Goal: Book appointment/travel/reservation

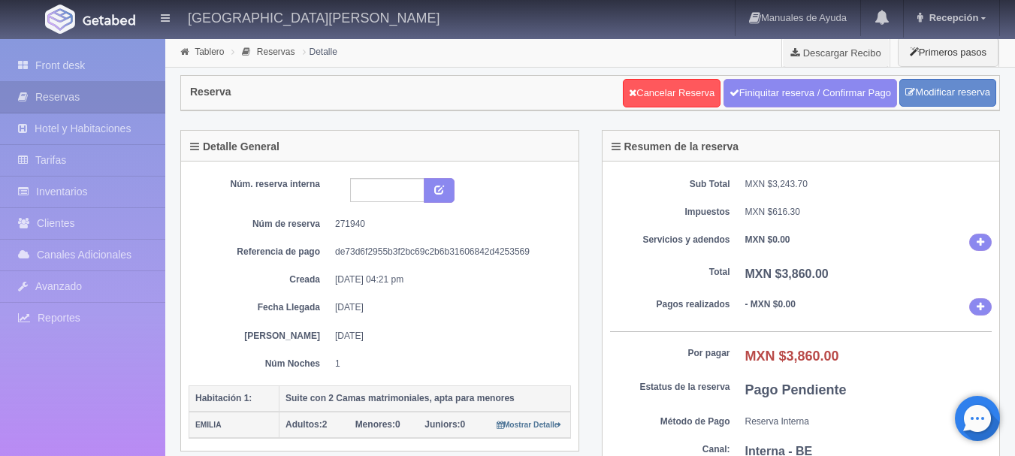
click at [113, 19] on img at bounding box center [109, 19] width 53 height 11
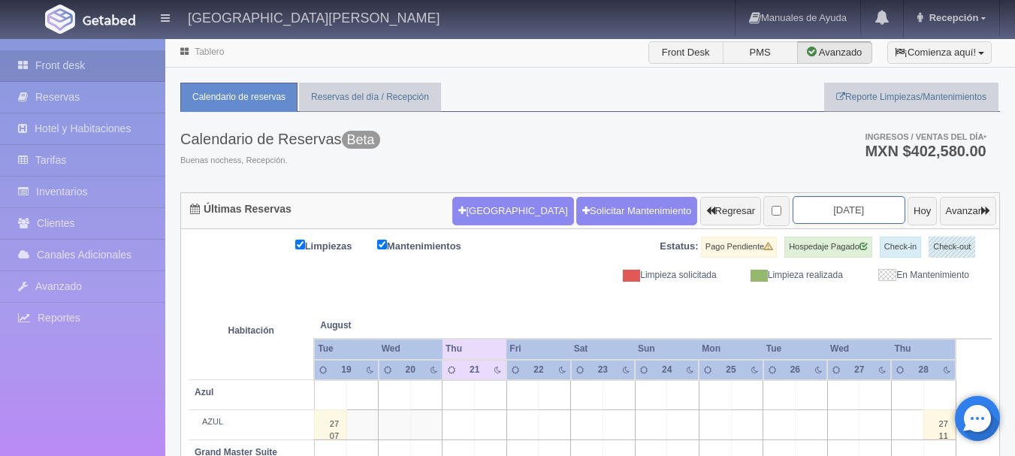
click at [835, 213] on input "[DATE]" at bounding box center [849, 210] width 113 height 28
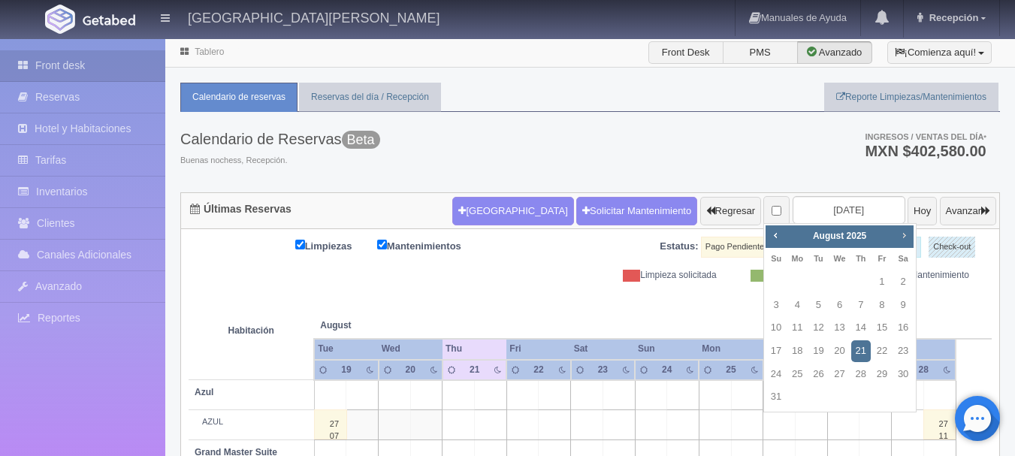
click at [903, 234] on span "Next" at bounding box center [904, 235] width 12 height 12
drag, startPoint x: 903, startPoint y: 234, endPoint x: 881, endPoint y: 370, distance: 137.7
click at [881, 370] on div "Prev Next [DATE] Su Mo Tu We Th Fr Sa 1 2 3 4 5 6 7 8 9 10 11 12 13 14 15 16 17…" at bounding box center [839, 306] width 153 height 167
click at [881, 370] on link "31" at bounding box center [882, 375] width 20 height 22
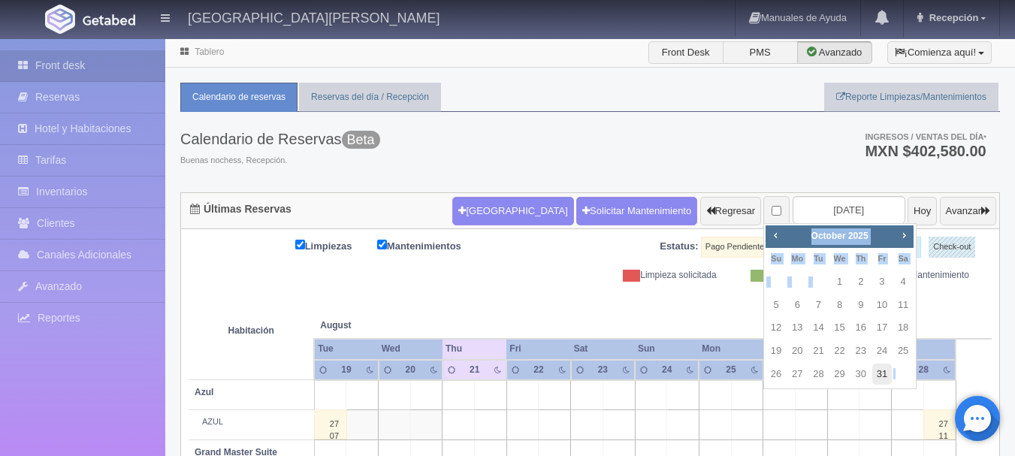
type input "[DATE]"
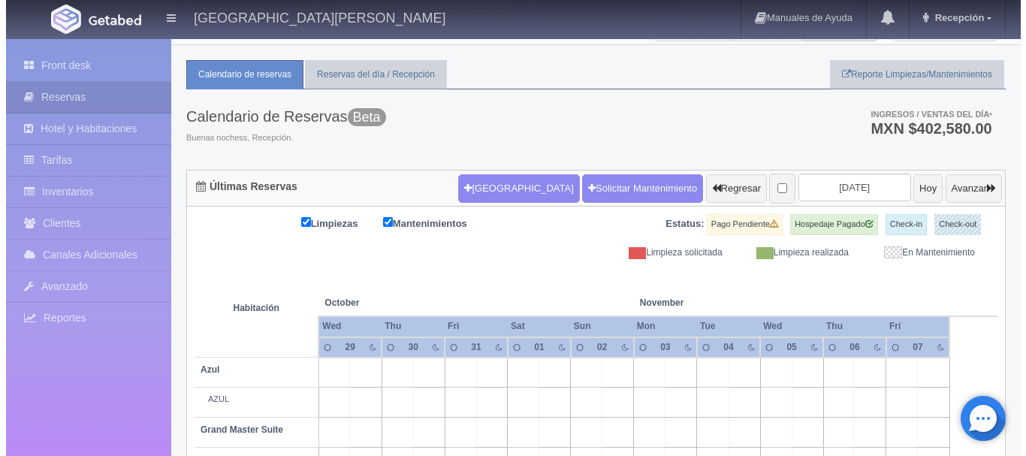
scroll to position [20, 0]
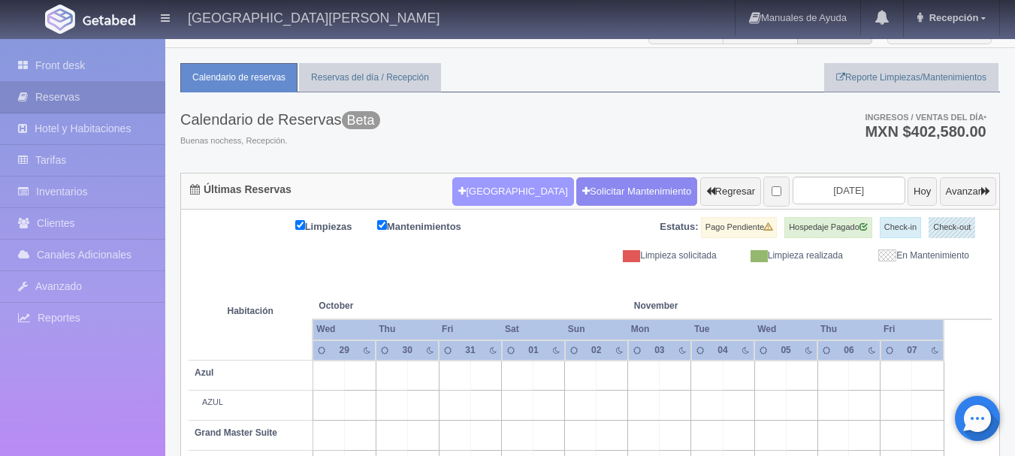
click at [486, 193] on button "[GEOGRAPHIC_DATA]" at bounding box center [512, 191] width 121 height 29
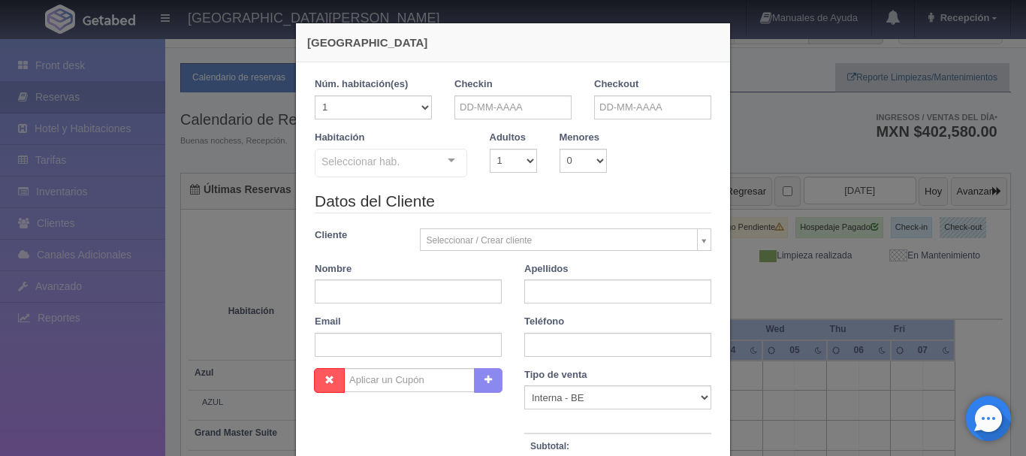
checkbox input "false"
click at [517, 107] on input "text" at bounding box center [513, 107] width 117 height 24
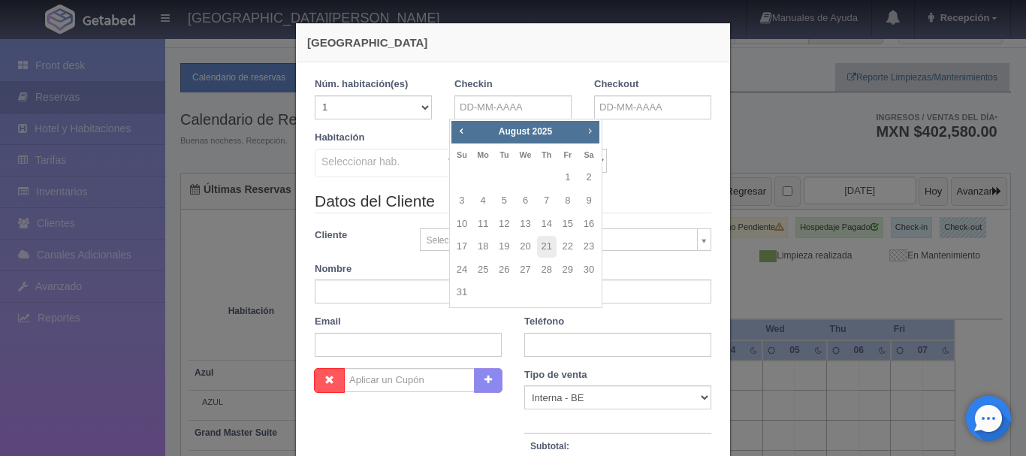
click at [591, 131] on span "Next" at bounding box center [590, 131] width 12 height 12
click at [587, 131] on span "Next" at bounding box center [590, 131] width 12 height 12
click at [562, 272] on link "31" at bounding box center [568, 270] width 20 height 22
type input "31-10-2025"
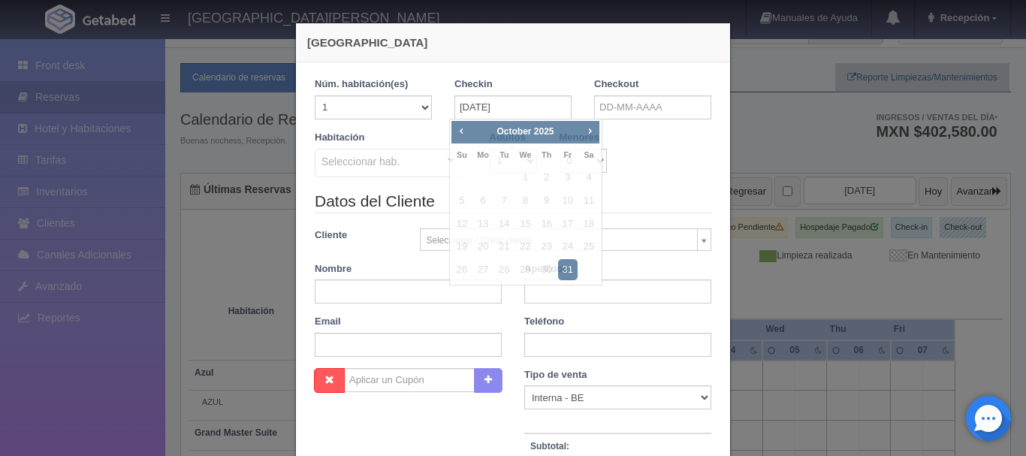
checkbox input "false"
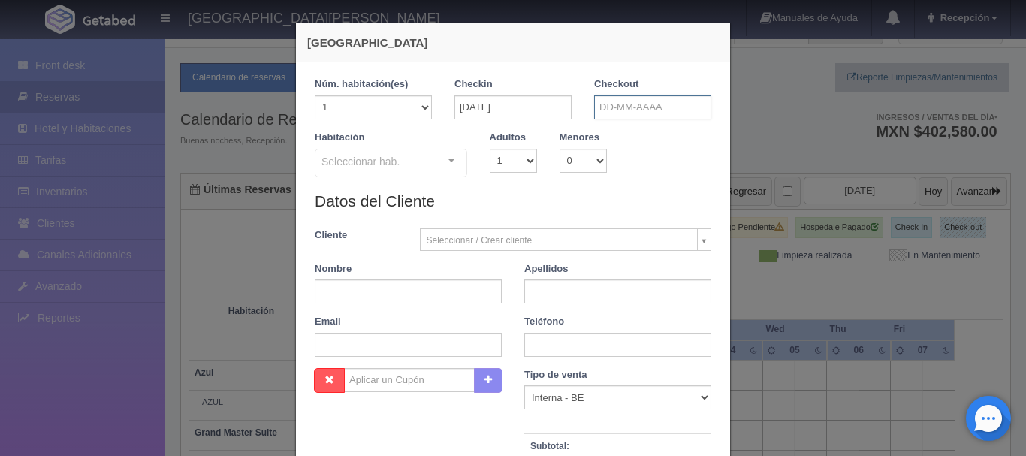
click at [636, 106] on input "text" at bounding box center [652, 107] width 117 height 24
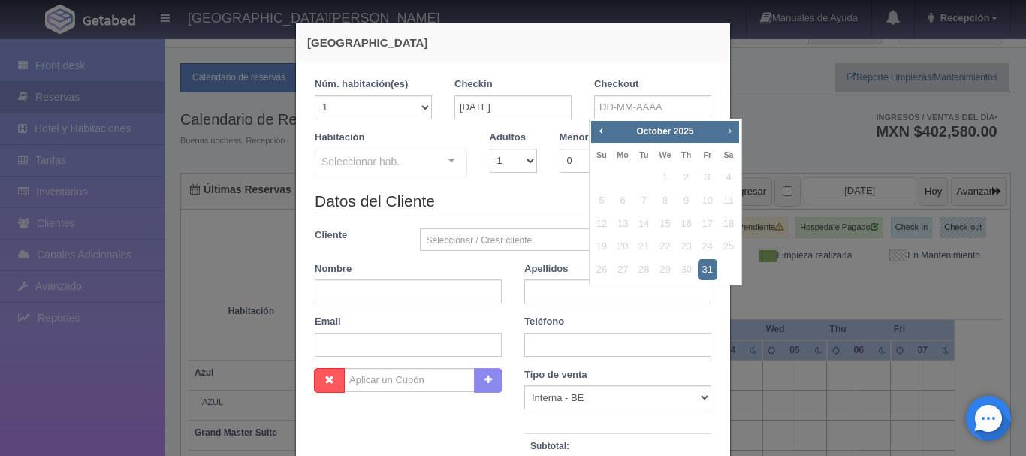
click at [731, 131] on span "Next" at bounding box center [730, 131] width 12 height 12
click at [603, 201] on link "2" at bounding box center [602, 201] width 20 height 22
type input "02-11-2025"
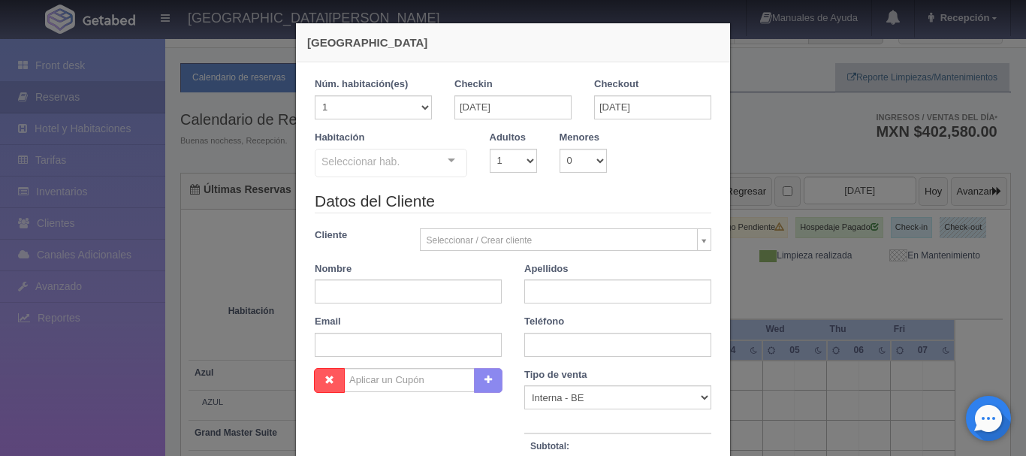
checkbox input "false"
click at [524, 163] on select "1 2 3 4 5 6 7 8 9 10" at bounding box center [513, 161] width 47 height 24
select select "2"
click at [490, 149] on select "1 2 3 4 5 6 7 8 9 10" at bounding box center [513, 161] width 47 height 24
checkbox input "false"
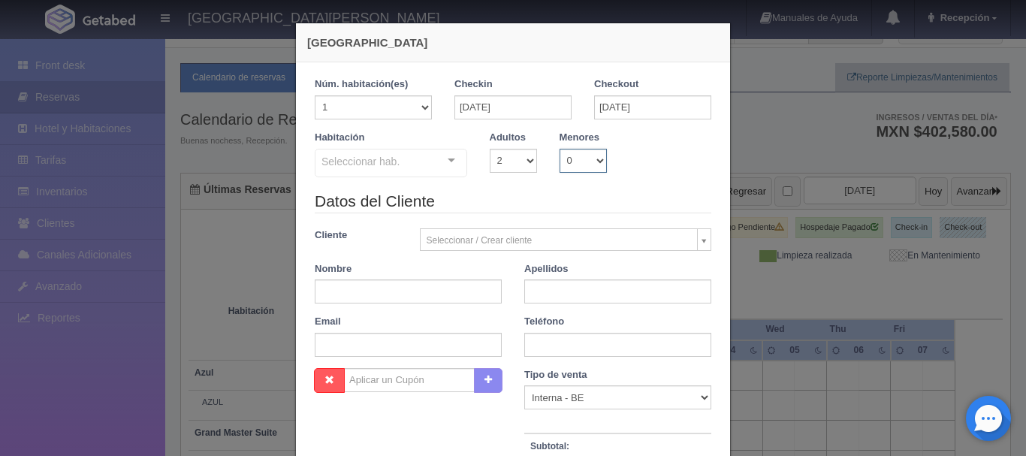
click at [597, 158] on select "0 1 2 3 4 5 6 7 8 9 10" at bounding box center [583, 161] width 47 height 24
select select "2"
click at [560, 149] on select "0 1 2 3 4 5 6 7 8 9 10" at bounding box center [583, 161] width 47 height 24
click at [450, 162] on div at bounding box center [452, 161] width 30 height 23
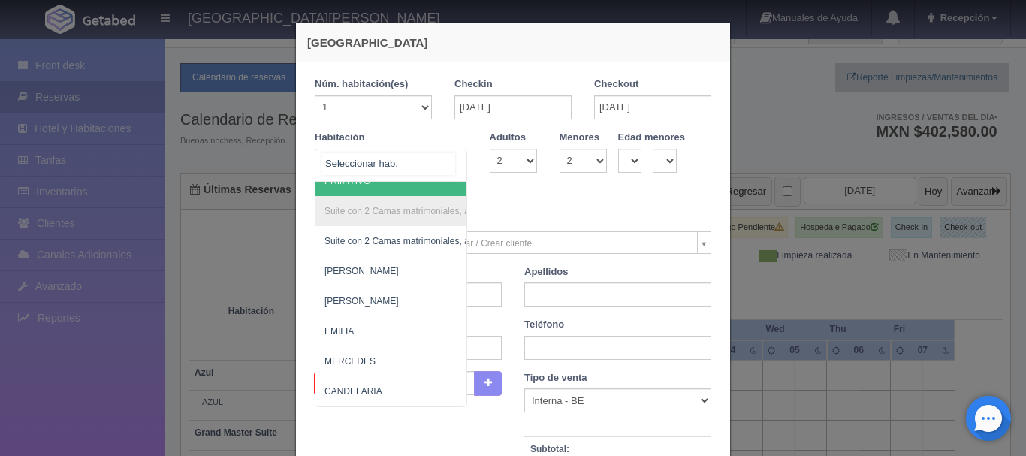
scroll to position [1078, 0]
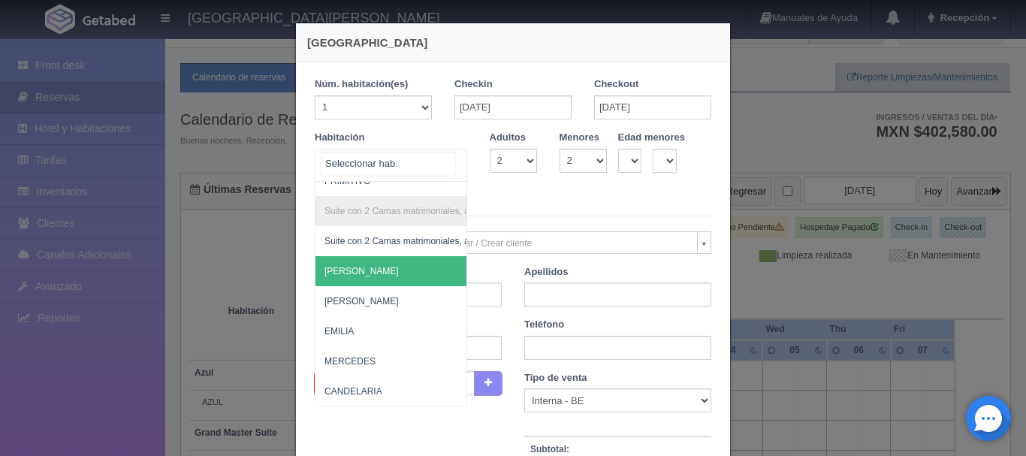
click at [376, 258] on span "[PERSON_NAME]" at bounding box center [464, 271] width 297 height 30
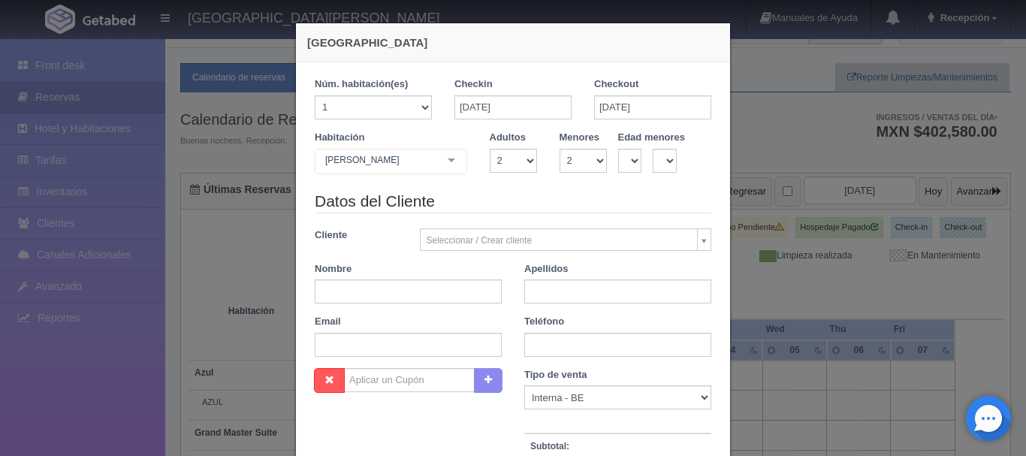
checkbox input "false"
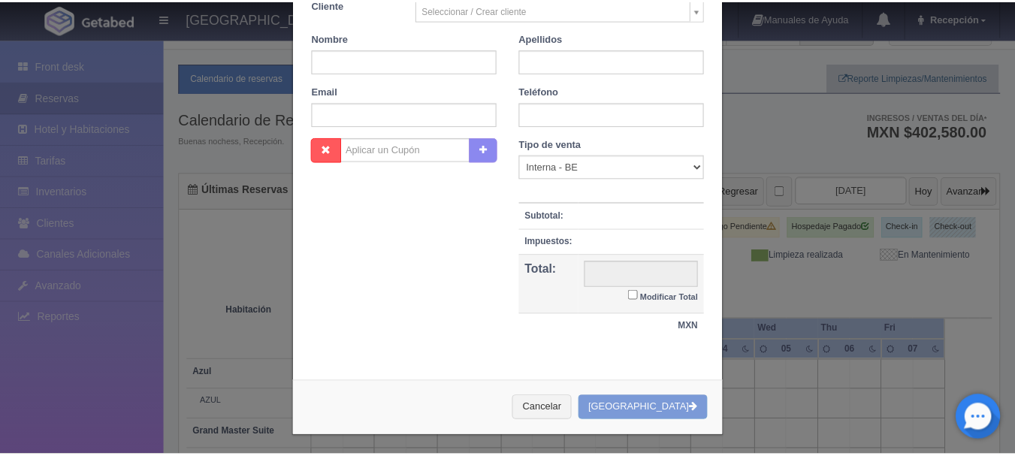
scroll to position [283, 0]
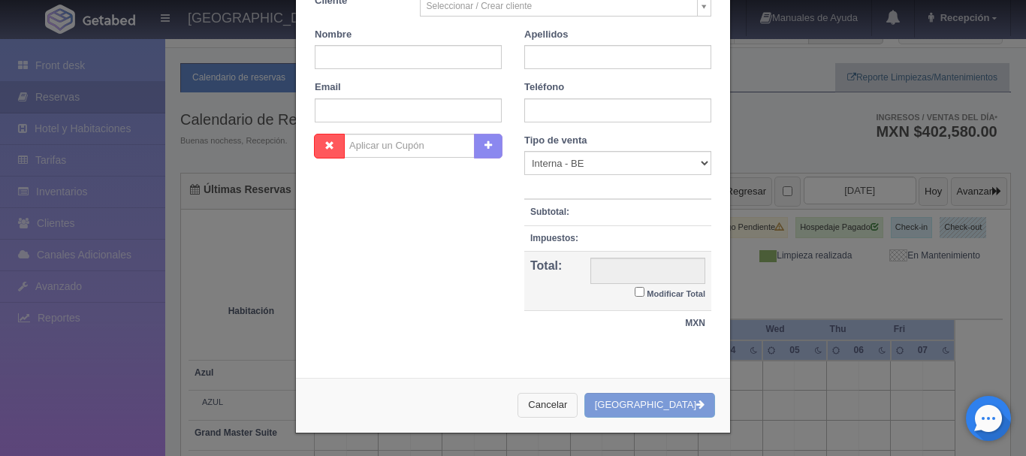
click at [578, 400] on button "Cancelar" at bounding box center [548, 405] width 60 height 25
